Goal: Information Seeking & Learning: Find specific fact

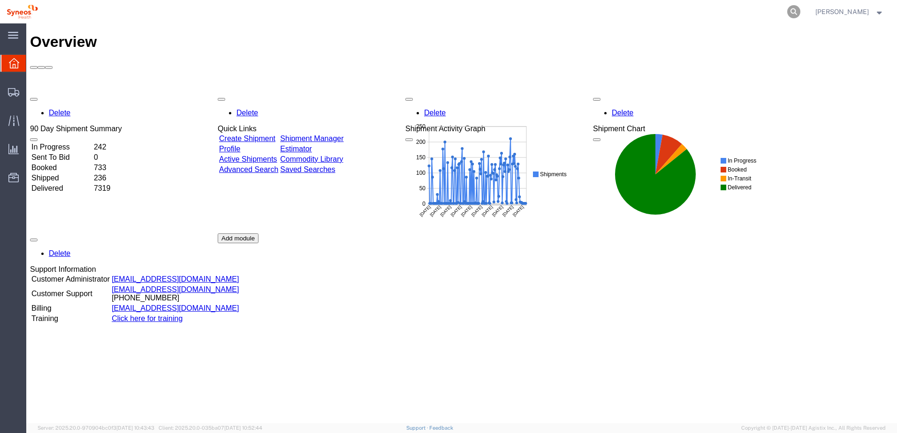
click at [800, 14] on icon at bounding box center [793, 11] width 13 height 13
click at [699, 10] on input "search" at bounding box center [644, 11] width 285 height 23
paste input "57007568"
type input "57007568"
click at [800, 10] on icon at bounding box center [793, 11] width 13 height 13
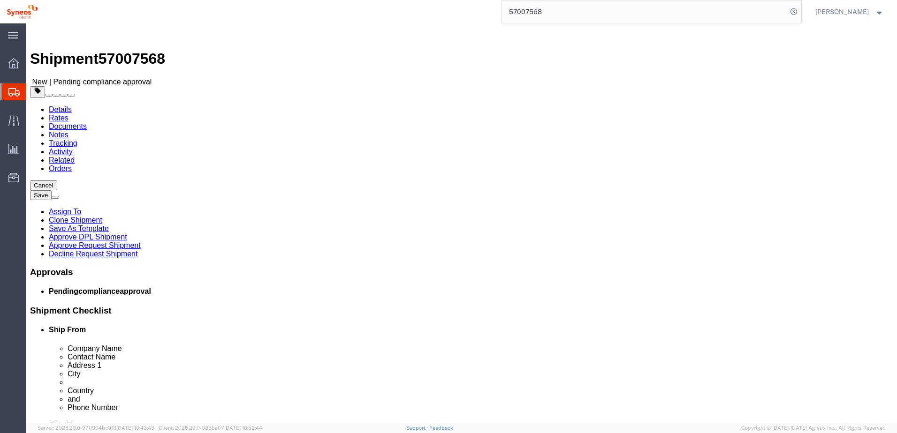
select select
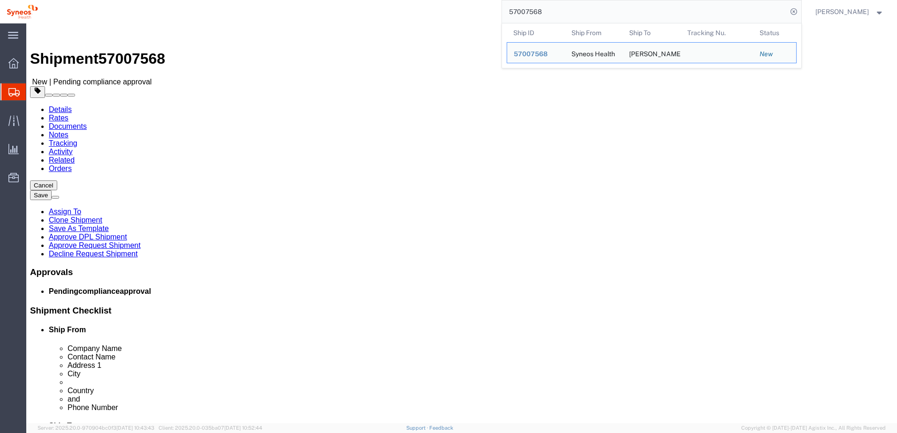
click div "Shipment 57007568 New | Pending compliance approval"
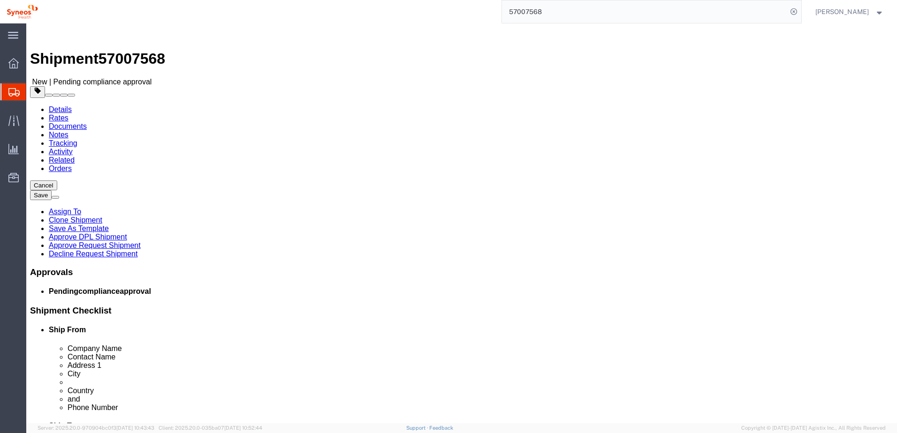
click link "Notes"
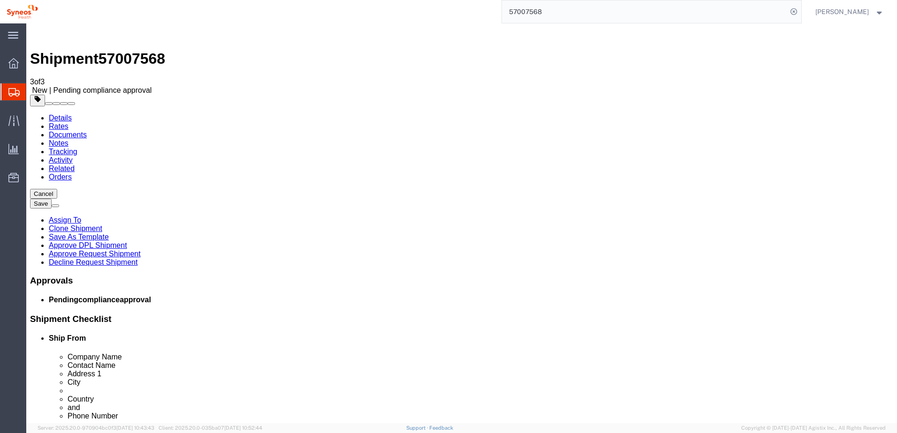
click at [64, 114] on link "Details" at bounding box center [60, 118] width 23 height 8
click link "Package Information"
click icon
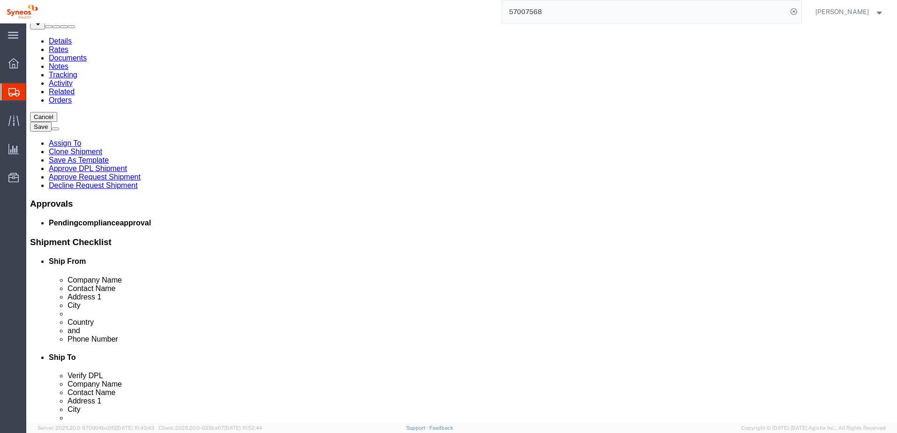
scroll to position [94, 0]
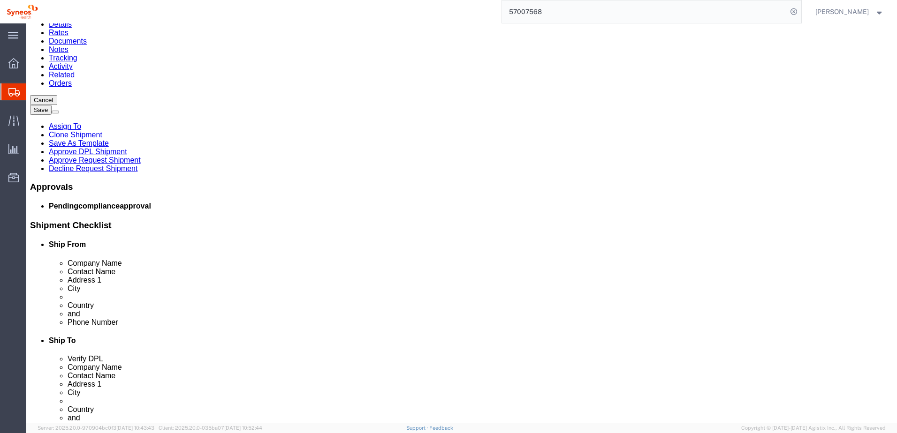
drag, startPoint x: 91, startPoint y: 148, endPoint x: 76, endPoint y: 154, distance: 16.0
click div "1 x Small Box Package Type Select Bale(s) Basket(s) Bolt(s) Bottle(s) Buckets B…"
click p "IV bags cover"
drag, startPoint x: 371, startPoint y: 149, endPoint x: 20, endPoint y: 157, distance: 351.3
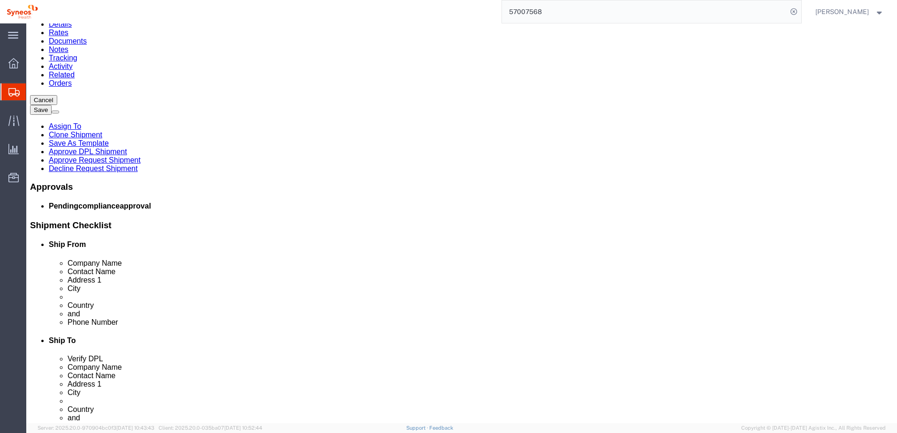
click div "1 x Small Box Package Type Select Bale(s) Basket(s) Bolt(s) Bottle(s) Buckets B…"
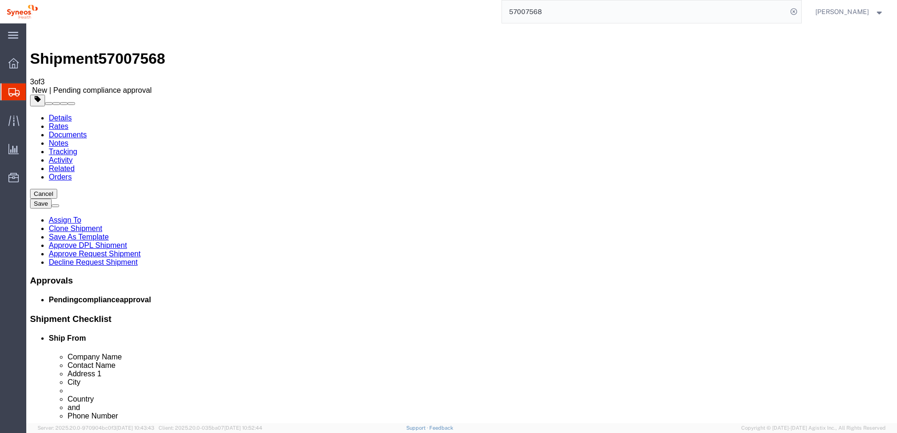
click p "IV bags cover"
click div "1 x Small Box Package Type Select Bale(s) Basket(s) Bolt(s) Bottle(s) Buckets B…"
drag, startPoint x: 392, startPoint y: 133, endPoint x: 43, endPoint y: 213, distance: 358.3
click div "1 x Small Box Package Type Select Bale(s) Basket(s) Bolt(s) Bottle(s) Buckets B…"
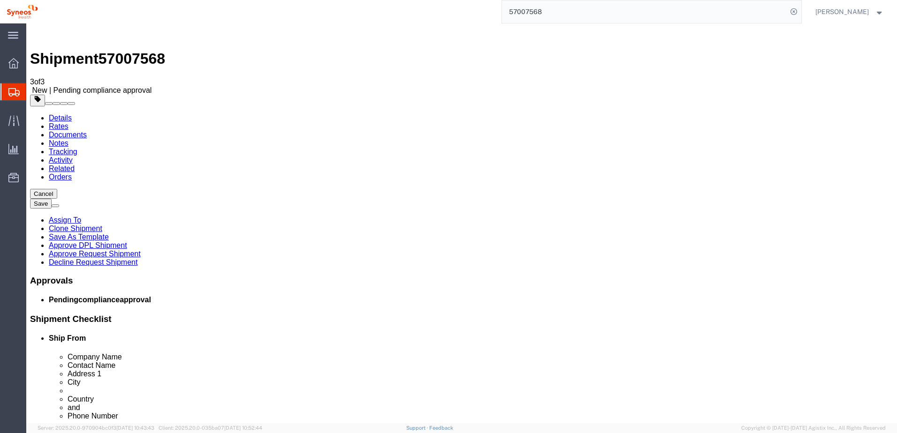
drag, startPoint x: 434, startPoint y: 241, endPoint x: 0, endPoint y: 244, distance: 433.8
click html "Shipment 57007568 3 of 3 New | Pending compliance approval Details Rates Docume…"
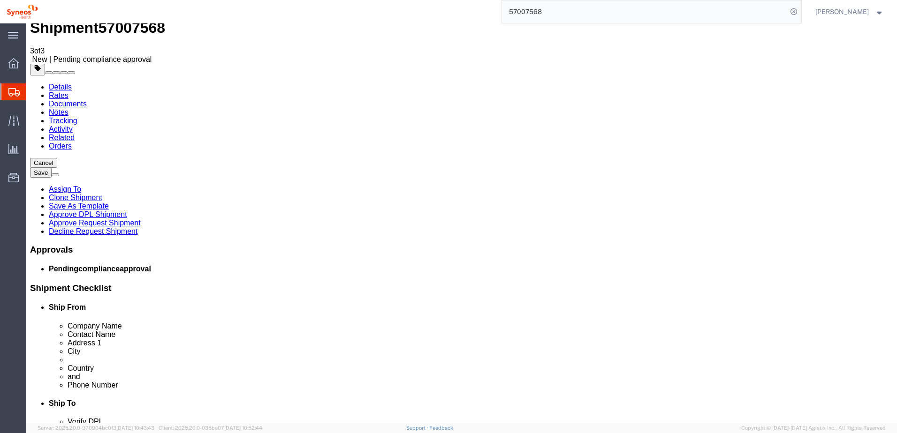
scroll to position [94, 0]
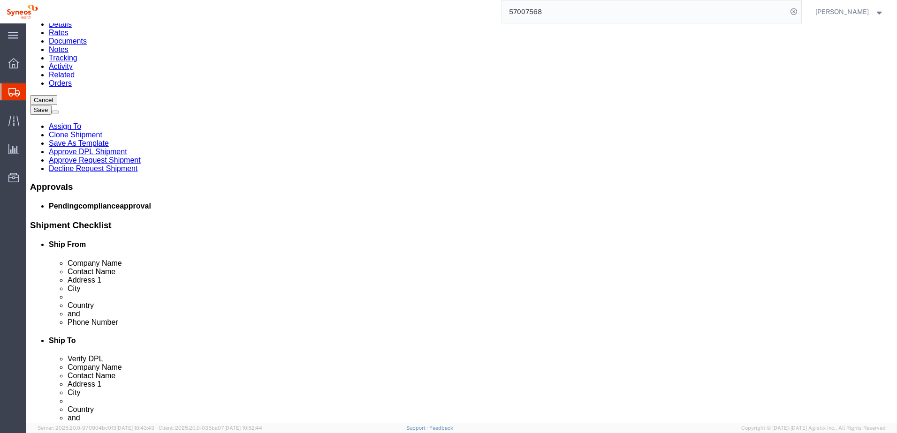
click at [568, 2] on input "57007568" at bounding box center [644, 11] width 285 height 23
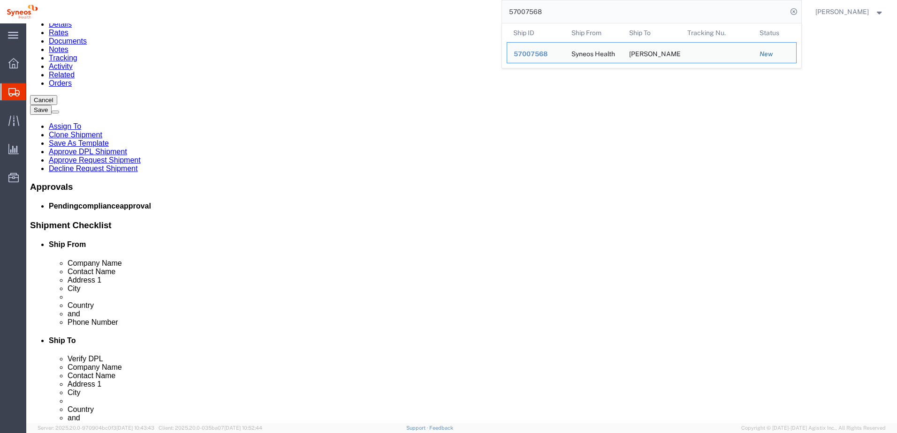
drag, startPoint x: 570, startPoint y: 15, endPoint x: 506, endPoint y: 13, distance: 63.8
click at [507, 13] on div "57007568 Ship ID Ship From Ship To Tracking Nu. Status Ship ID 57007568 Ship Fr…" at bounding box center [423, 11] width 757 height 23
paste input "679"
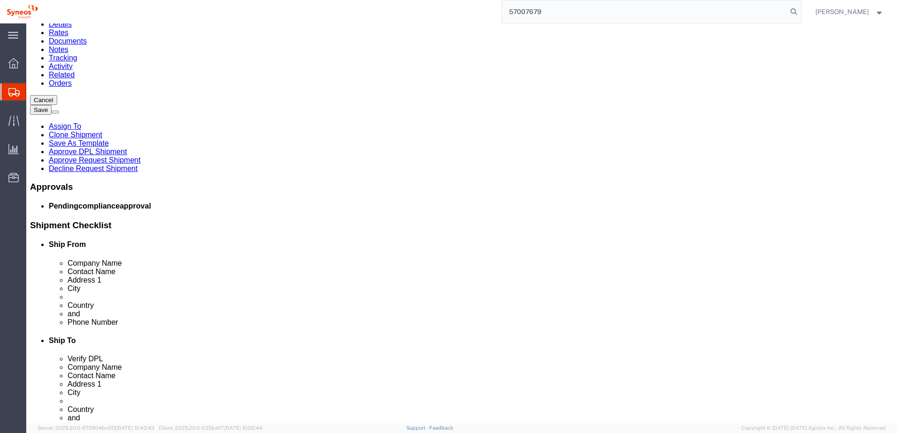
type input "57007679"
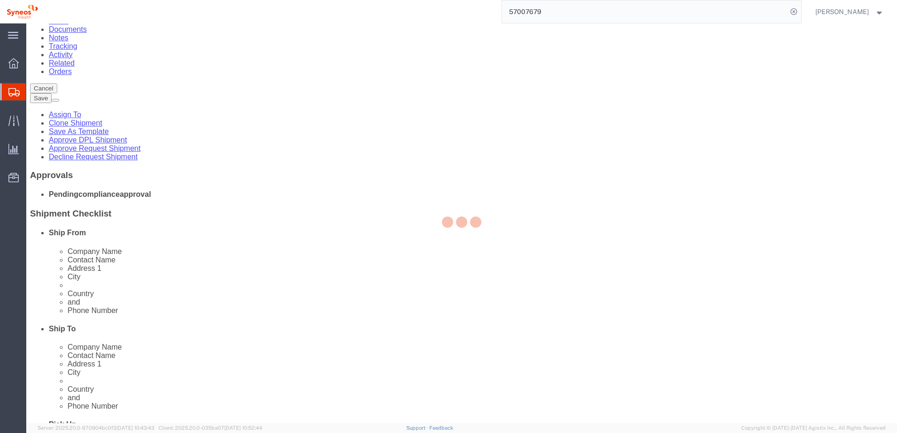
select select "61570"
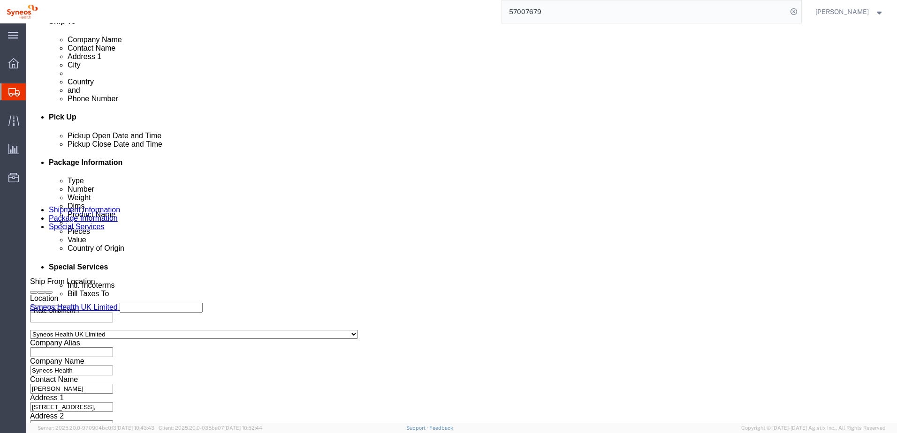
scroll to position [406, 0]
click button "Continue"
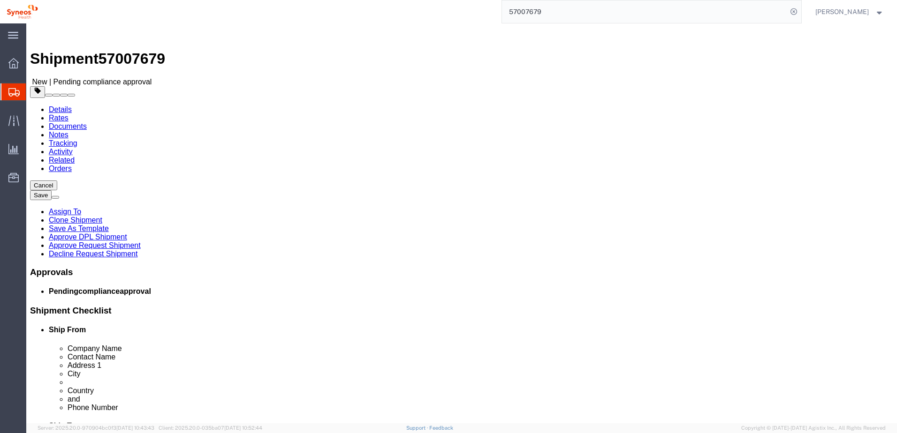
click link "Notes"
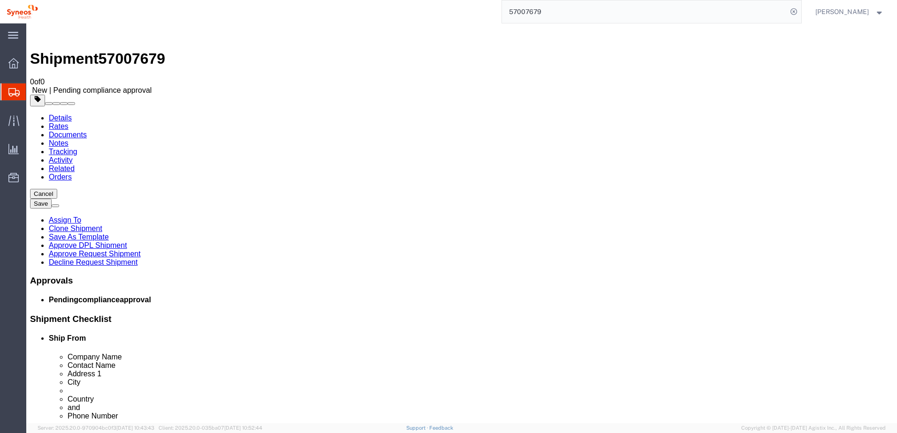
click at [49, 114] on link "Details" at bounding box center [60, 118] width 23 height 8
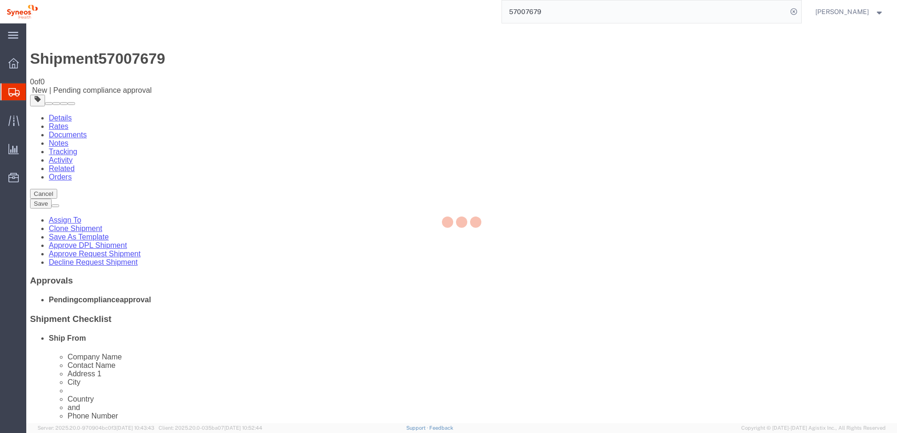
select select "61570"
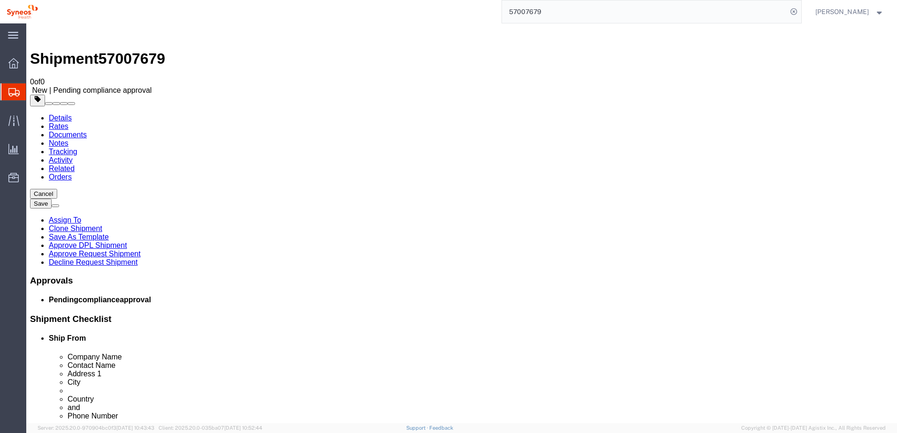
click link "Approve Request Shipment"
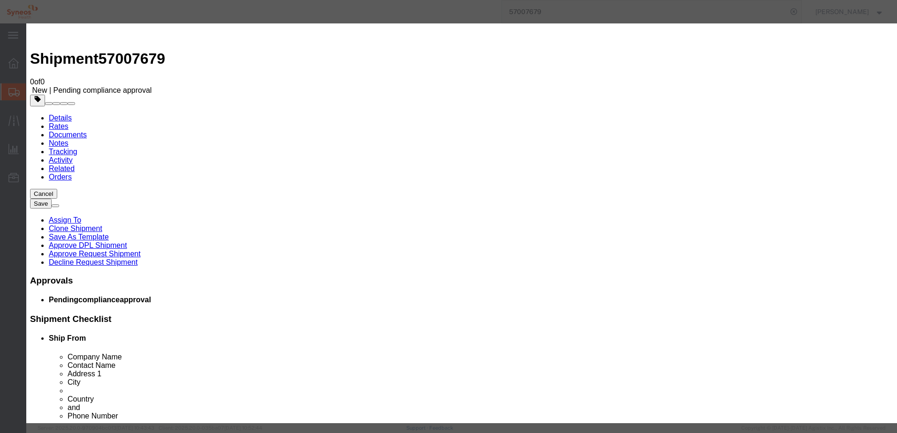
click button "Yes"
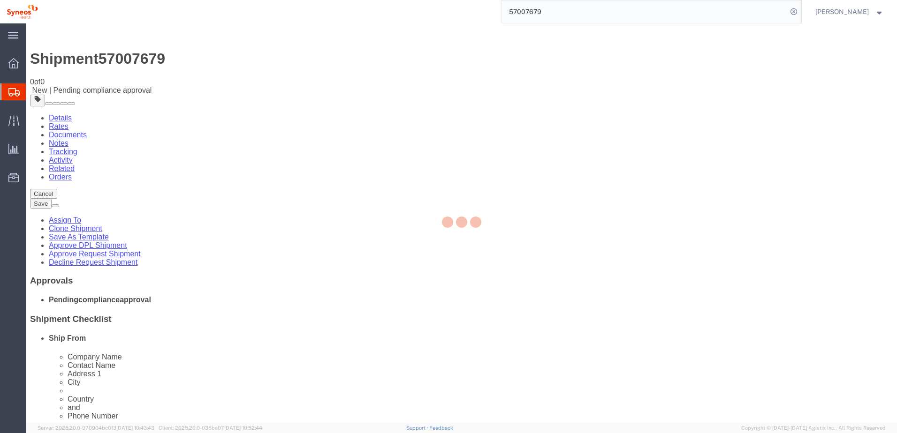
select select "61570"
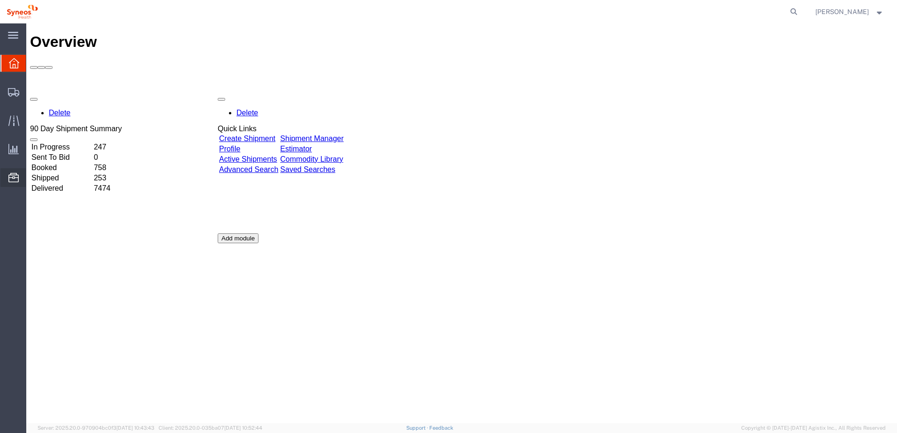
click at [0, 0] on span "Commodity Library" at bounding box center [0, 0] width 0 height 0
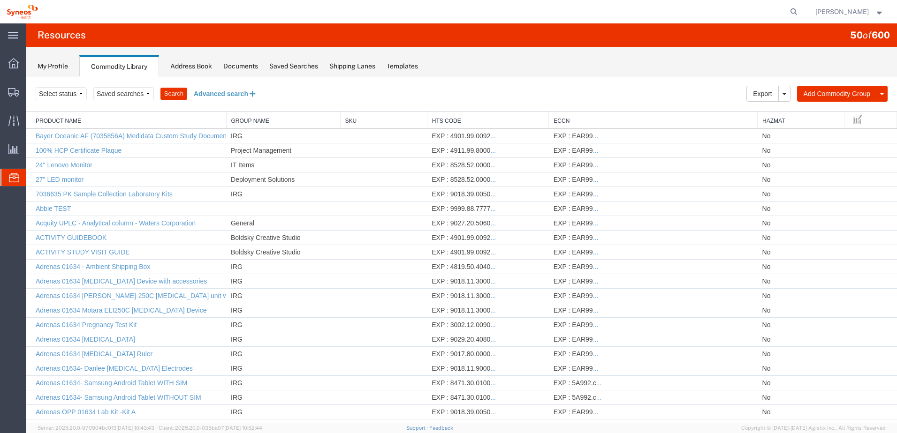
click at [224, 95] on button "Advanced search" at bounding box center [225, 94] width 76 height 16
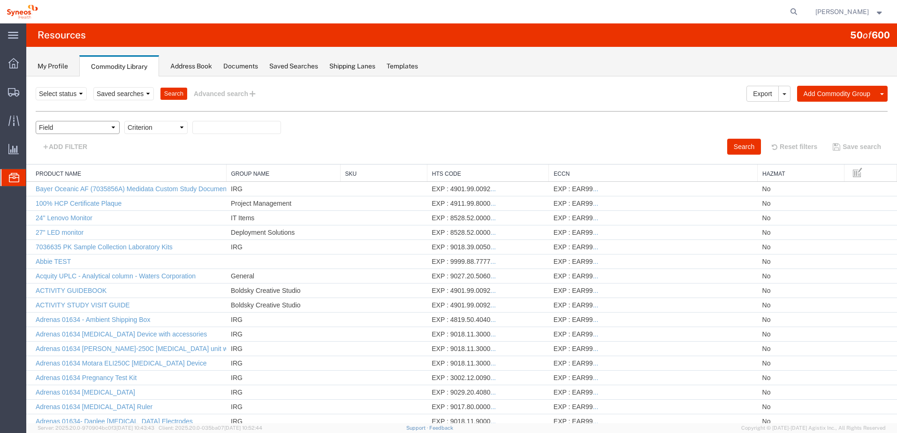
click at [79, 126] on select "Field Class Commodity Category Commodity Group Commodity Quantity Commodity Val…" at bounding box center [78, 127] width 84 height 13
select select "productName"
click at [36, 121] on select "Field Class Commodity Category Commodity Group Commodity Quantity Commodity Val…" at bounding box center [78, 127] width 84 height 13
drag, startPoint x: 173, startPoint y: 128, endPoint x: 168, endPoint y: 135, distance: 8.1
click at [173, 129] on select "Criterion contains does not contain is is blank is not blank starts with" at bounding box center [155, 127] width 63 height 13
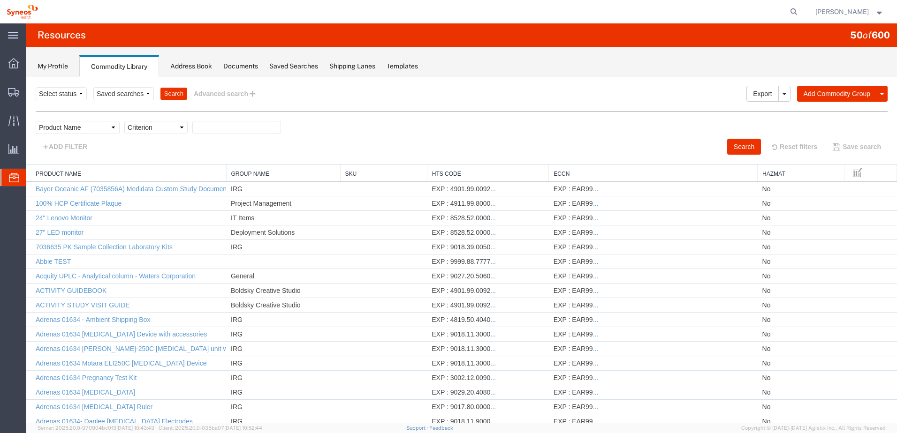
select select "contains"
click at [124, 121] on select "Criterion contains does not contain is is blank is not blank starts with" at bounding box center [155, 127] width 63 height 13
click at [201, 130] on input "text" at bounding box center [236, 127] width 89 height 13
click at [730, 145] on button "Search" at bounding box center [744, 147] width 34 height 16
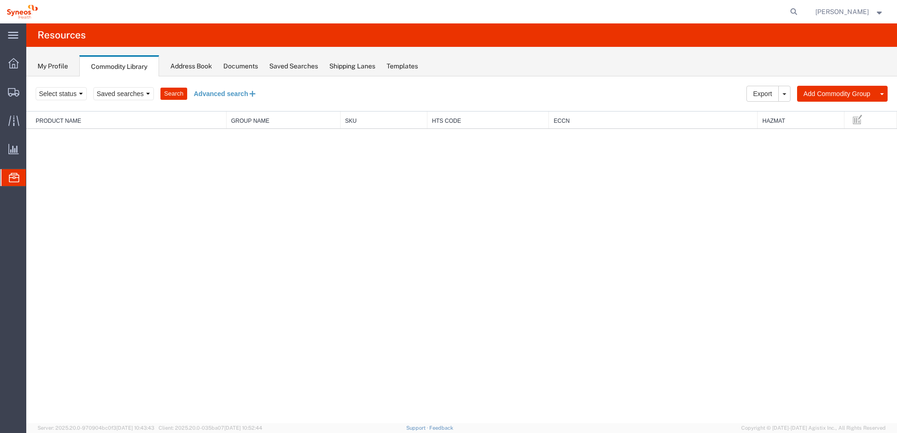
click at [211, 97] on button "Advanced search" at bounding box center [225, 94] width 76 height 16
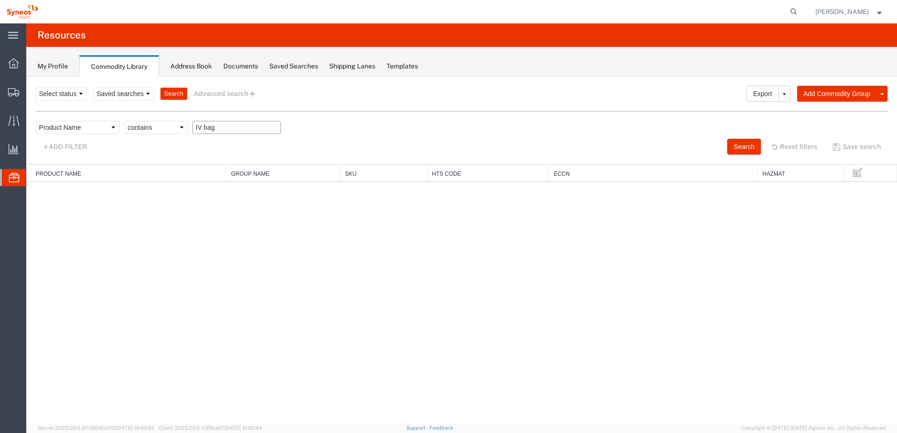
drag, startPoint x: 204, startPoint y: 128, endPoint x: 273, endPoint y: 134, distance: 68.7
click at [273, 134] on input "IV bag" at bounding box center [236, 127] width 89 height 13
click at [714, 143] on div "Search Reset filters Save search" at bounding box center [677, 147] width 433 height 16
click at [735, 143] on button "Search" at bounding box center [744, 147] width 34 height 16
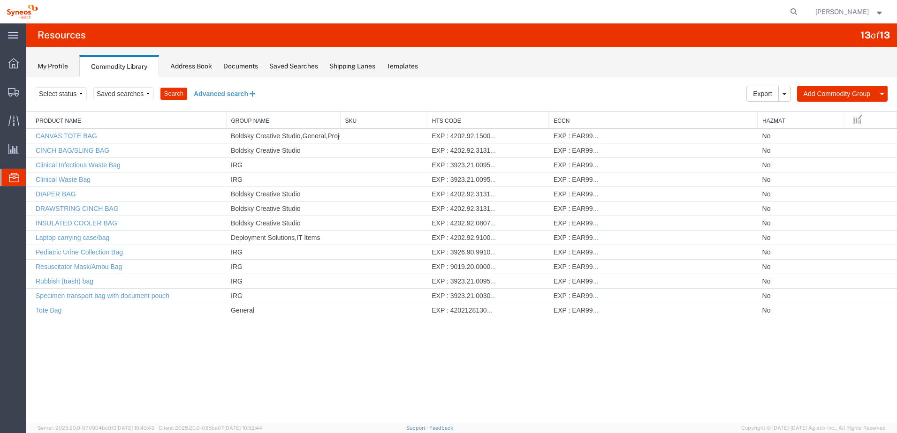
click at [212, 91] on button "Advanced search" at bounding box center [225, 94] width 76 height 16
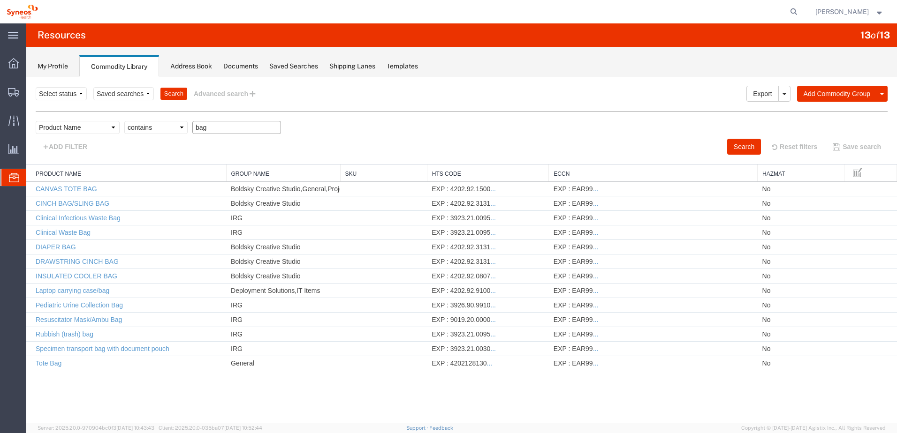
drag, startPoint x: 199, startPoint y: 127, endPoint x: 230, endPoint y: 127, distance: 30.9
click at [230, 127] on input "bag" at bounding box center [236, 127] width 89 height 13
click at [729, 146] on button "Search" at bounding box center [744, 147] width 34 height 16
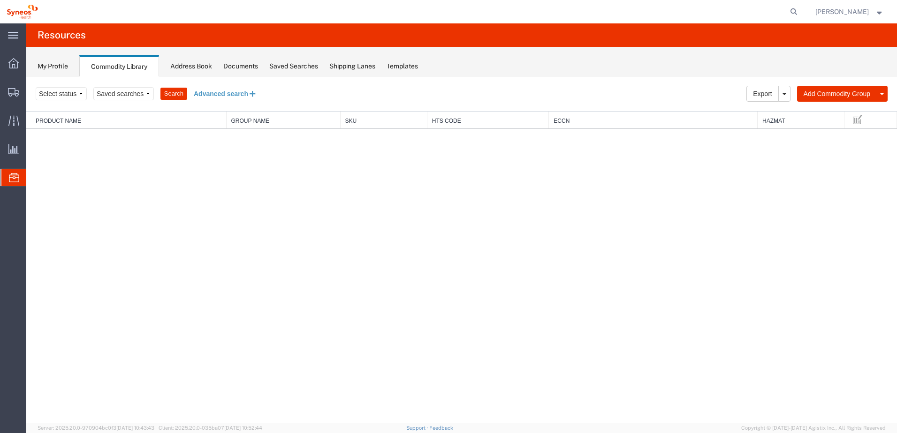
click at [197, 88] on button "Advanced search" at bounding box center [225, 94] width 76 height 16
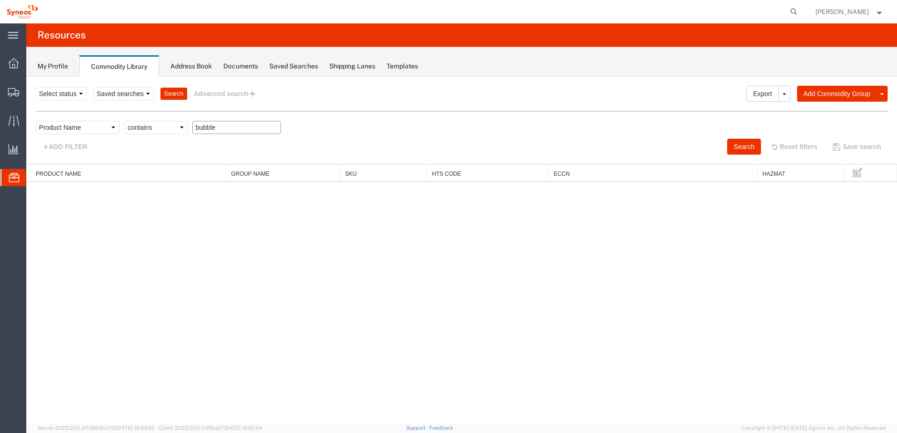
drag, startPoint x: 220, startPoint y: 125, endPoint x: 165, endPoint y: 126, distance: 55.8
click at [165, 126] on div "Field Class Commodity Category Commodity Group Commodity Quantity Commodity Val…" at bounding box center [462, 130] width 852 height 18
click at [745, 149] on button "Search" at bounding box center [744, 147] width 34 height 16
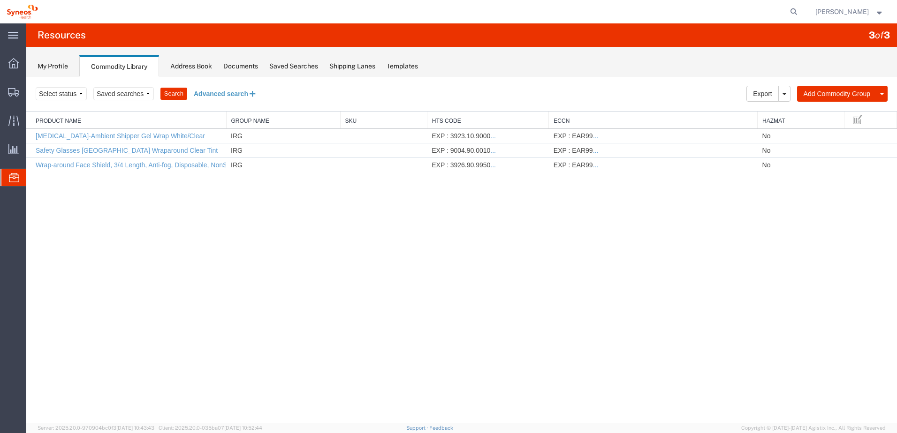
click at [223, 92] on button "Advanced search" at bounding box center [225, 94] width 76 height 16
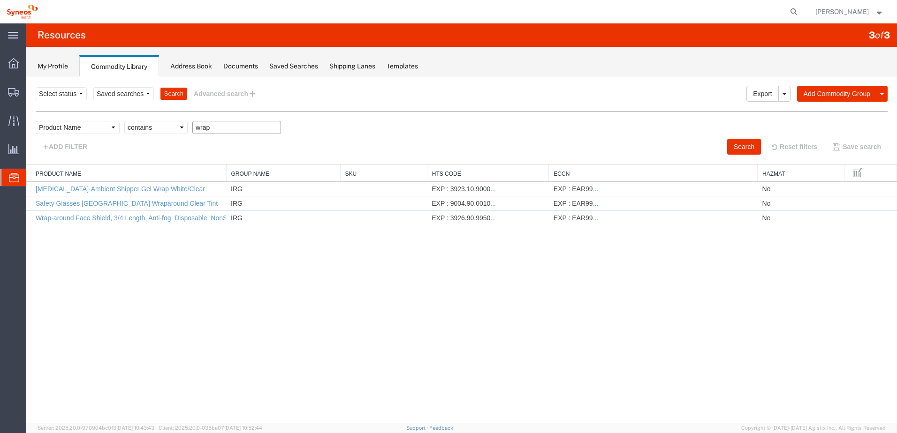
drag, startPoint x: 222, startPoint y: 127, endPoint x: 165, endPoint y: 124, distance: 57.7
click at [166, 124] on div "Field Class Commodity Category Commodity Group Commodity Quantity Commodity Val…" at bounding box center [462, 130] width 852 height 18
click at [739, 147] on button "Search" at bounding box center [744, 147] width 34 height 16
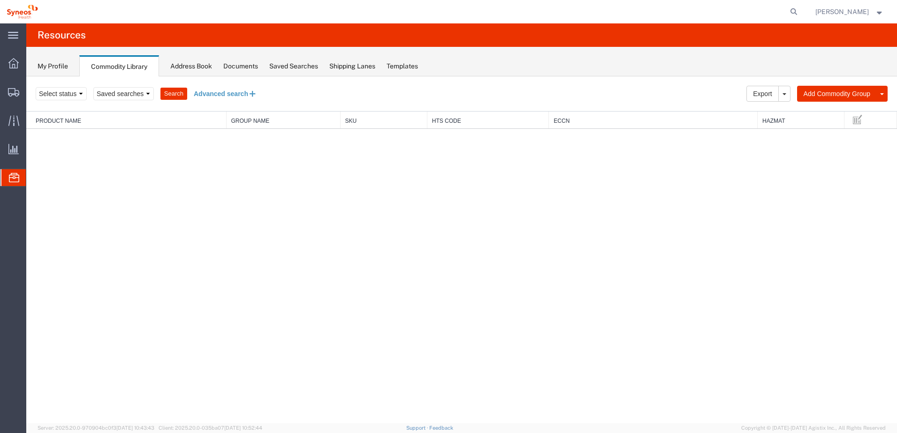
click at [195, 89] on button "Advanced search" at bounding box center [225, 94] width 76 height 16
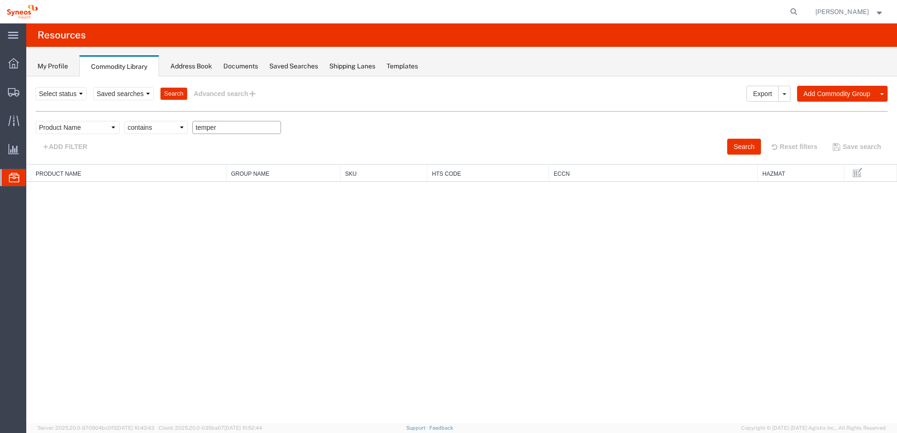
click at [197, 122] on input "temper" at bounding box center [236, 127] width 89 height 13
type input "tamper"
click at [732, 150] on button "Search" at bounding box center [744, 147] width 34 height 16
